Goal: Navigation & Orientation: Go to known website

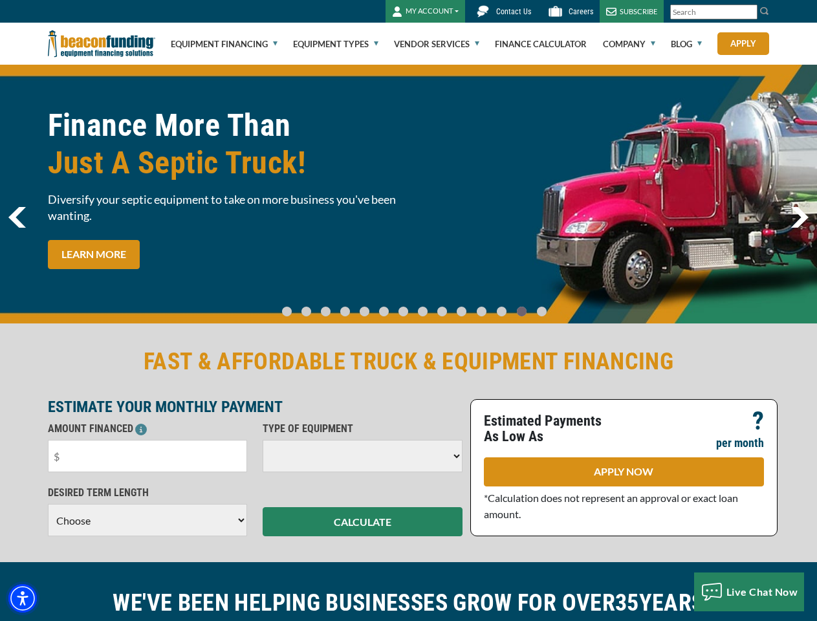
click at [23, 598] on img "Accessibility Menu" at bounding box center [22, 598] width 28 height 28
click at [749, 12] on body "Skip to main content Enable accessibility for low vision Open the accessibility…" at bounding box center [408, 310] width 817 height 621
click at [408, 194] on body "Skip to main content Enable accessibility for low vision Open the accessibility…" at bounding box center [408, 310] width 817 height 621
click at [297, 305] on body "Skip to main content Enable accessibility for low vision Open the accessibility…" at bounding box center [408, 310] width 817 height 621
click at [316, 305] on body "Skip to main content Enable accessibility for low vision Open the accessibility…" at bounding box center [408, 310] width 817 height 621
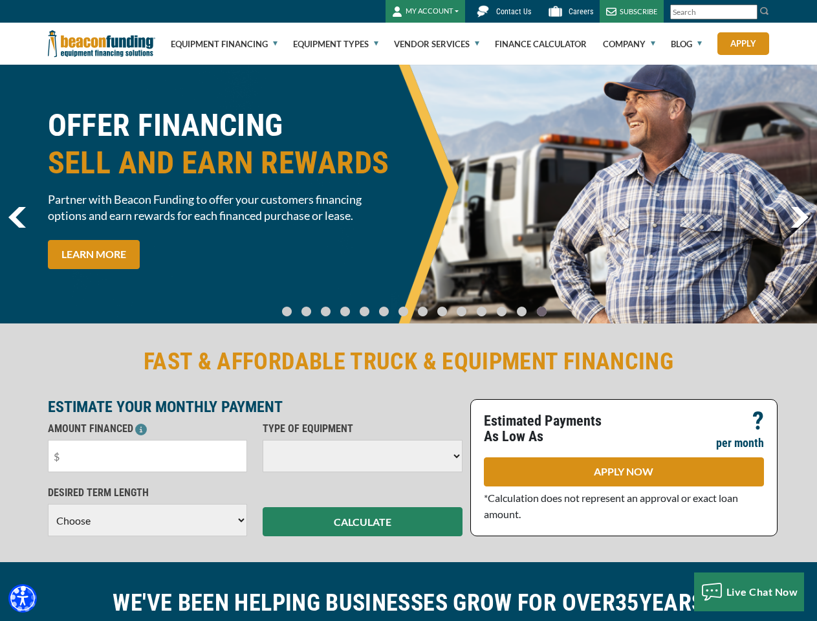
click at [333, 305] on body "Skip to main content Enable accessibility for low vision Open the accessibility…" at bounding box center [408, 310] width 817 height 621
